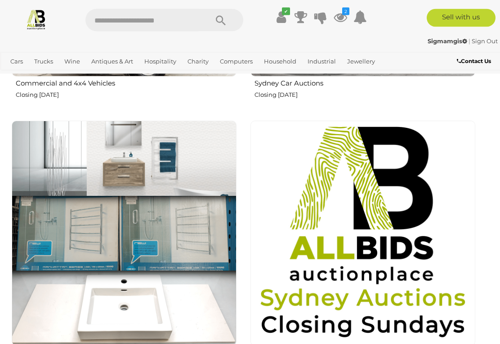
scroll to position [999, 0]
click at [70, 232] on img at bounding box center [124, 233] width 225 height 225
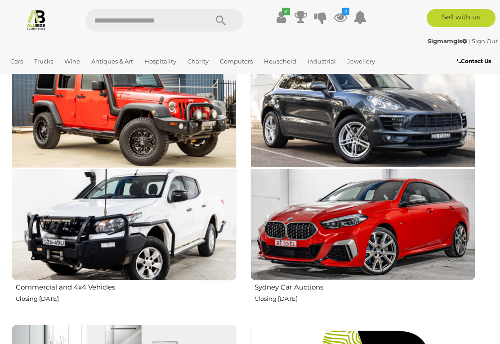
scroll to position [795, 0]
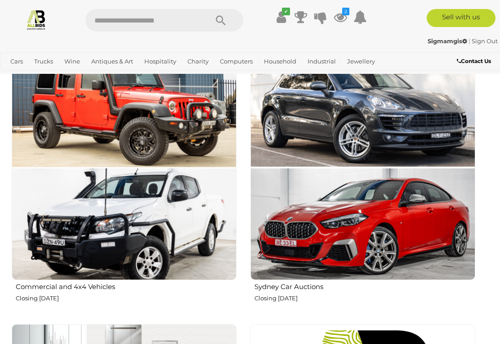
click at [344, 18] on icon at bounding box center [340, 17] width 13 height 16
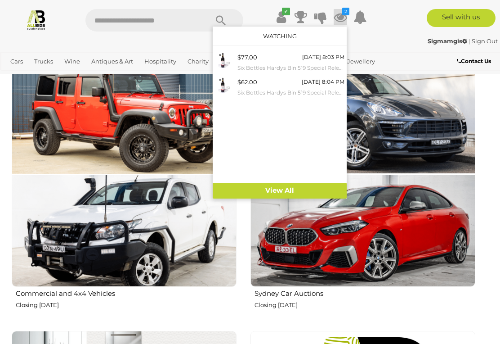
scroll to position [787, 0]
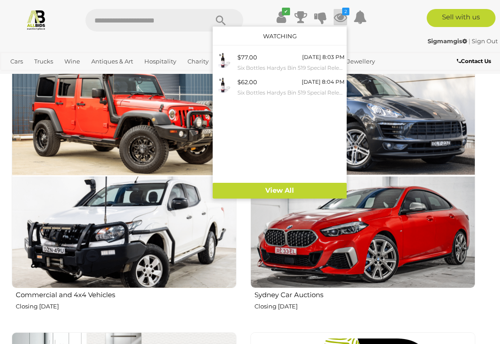
click at [265, 61] on div "$77.00 Tomorrow 8:03 PM Six Bottles Hardys Bin 519 Special Release Vintage 2018…" at bounding box center [290, 62] width 107 height 20
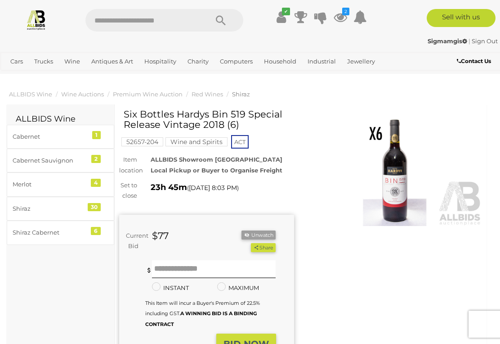
click at [270, 230] on button "Unwatch" at bounding box center [258, 234] width 34 height 9
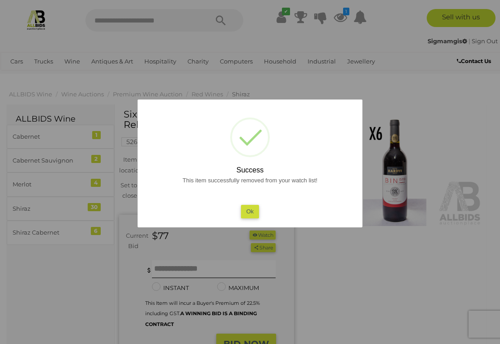
click at [250, 212] on button "Ok" at bounding box center [250, 211] width 18 height 13
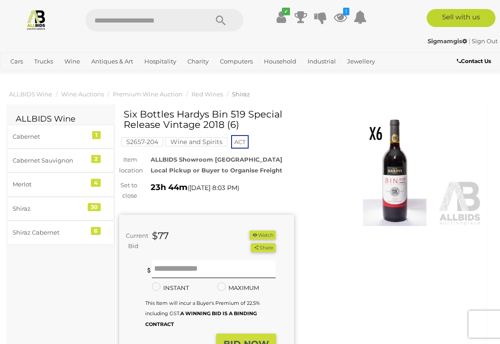
click at [344, 14] on icon "1" at bounding box center [346, 12] width 6 height 8
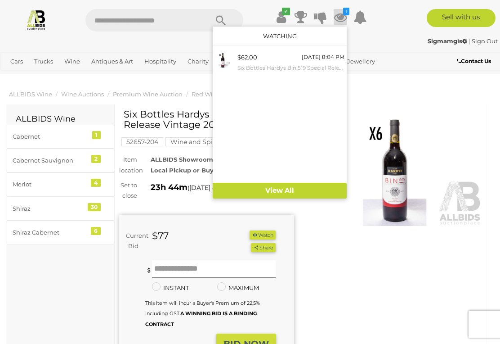
click at [270, 63] on small "Six Bottles Hardys Bin 519 Special Release Vintage 2018 (6)" at bounding box center [290, 68] width 107 height 10
click at [245, 196] on link "View All" at bounding box center [280, 191] width 134 height 16
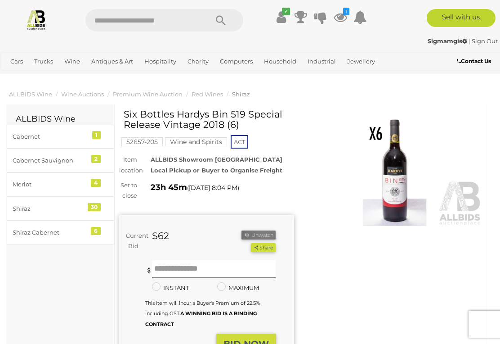
click at [265, 230] on button "Unwatch" at bounding box center [258, 234] width 34 height 9
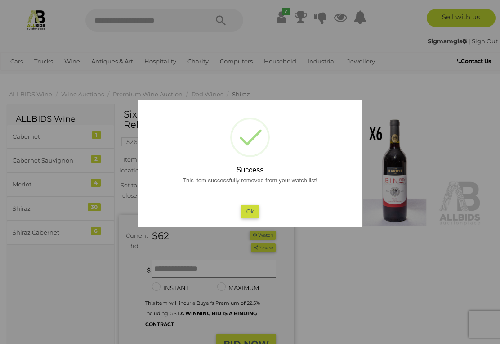
click at [255, 210] on button "Ok" at bounding box center [250, 211] width 18 height 13
